Goal: Browse casually

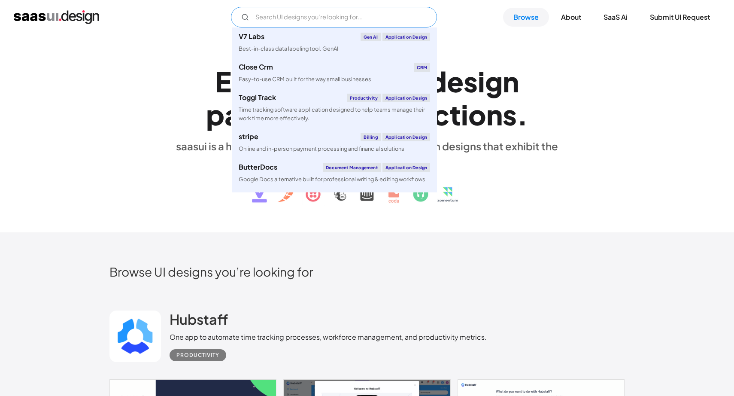
click at [368, 22] on input "Email Form" at bounding box center [334, 17] width 206 height 21
click at [368, 21] on input "Email Form" at bounding box center [334, 17] width 206 height 21
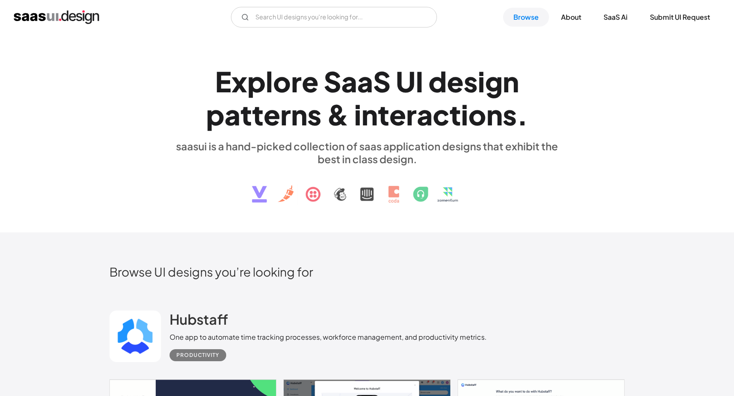
click at [471, 295] on div "Hubstaff One app to automate time tracking processes, workforce management, and…" at bounding box center [366, 336] width 515 height 86
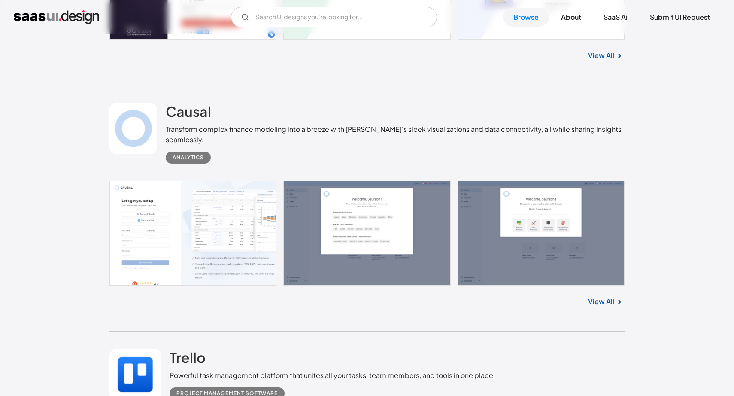
scroll to position [5429, 0]
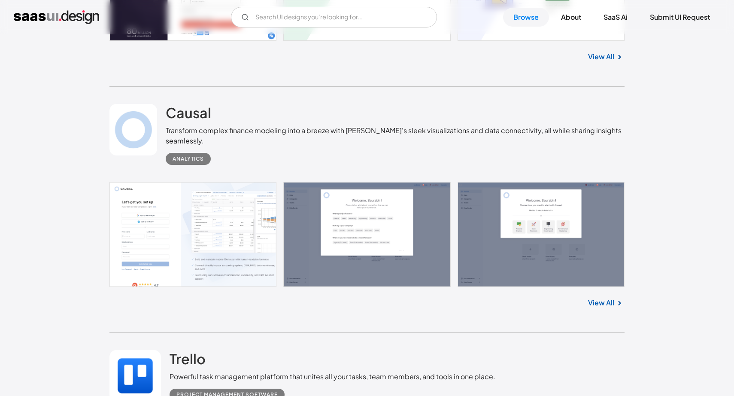
click at [266, 273] on link at bounding box center [366, 234] width 515 height 105
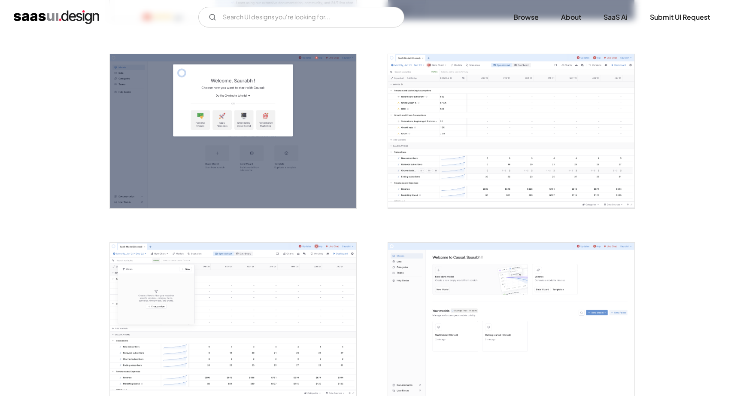
scroll to position [373, 0]
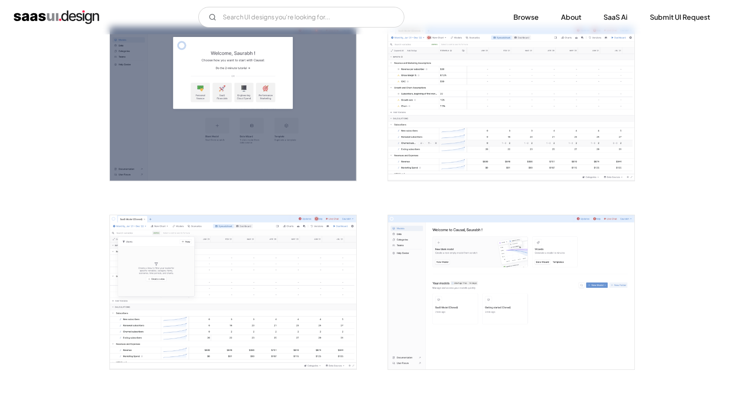
click at [435, 236] on img "open lightbox" at bounding box center [511, 292] width 246 height 154
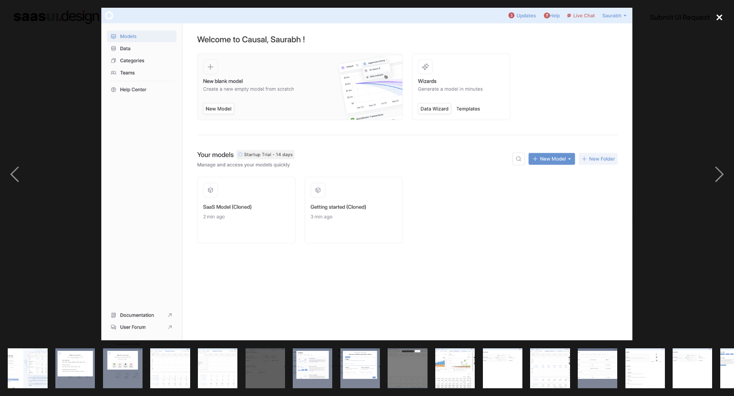
click at [718, 16] on div "close lightbox" at bounding box center [719, 17] width 29 height 19
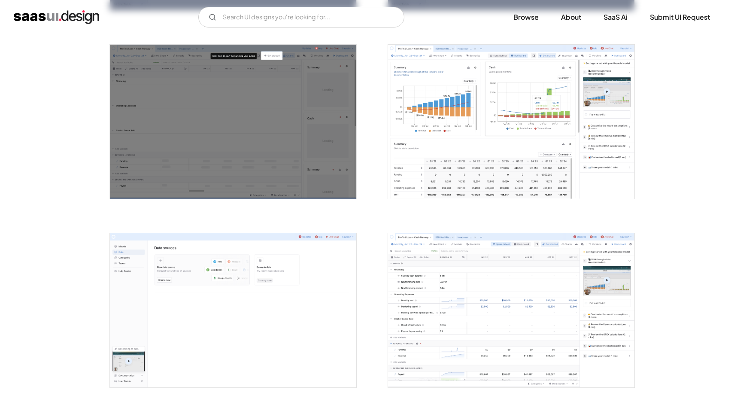
scroll to position [1123, 0]
